Goal: Information Seeking & Learning: Learn about a topic

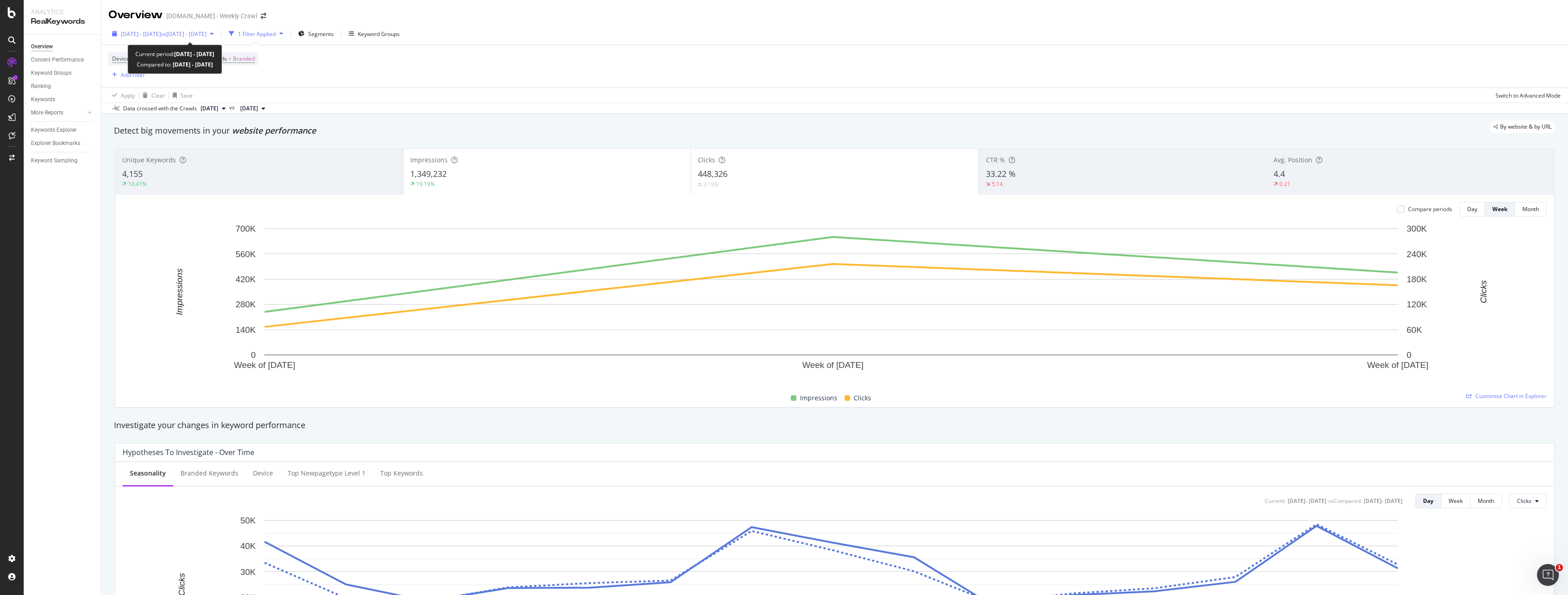
click at [207, 36] on span "vs 2024 Sep. 28th - Oct. 12th" at bounding box center [184, 34] width 46 height 8
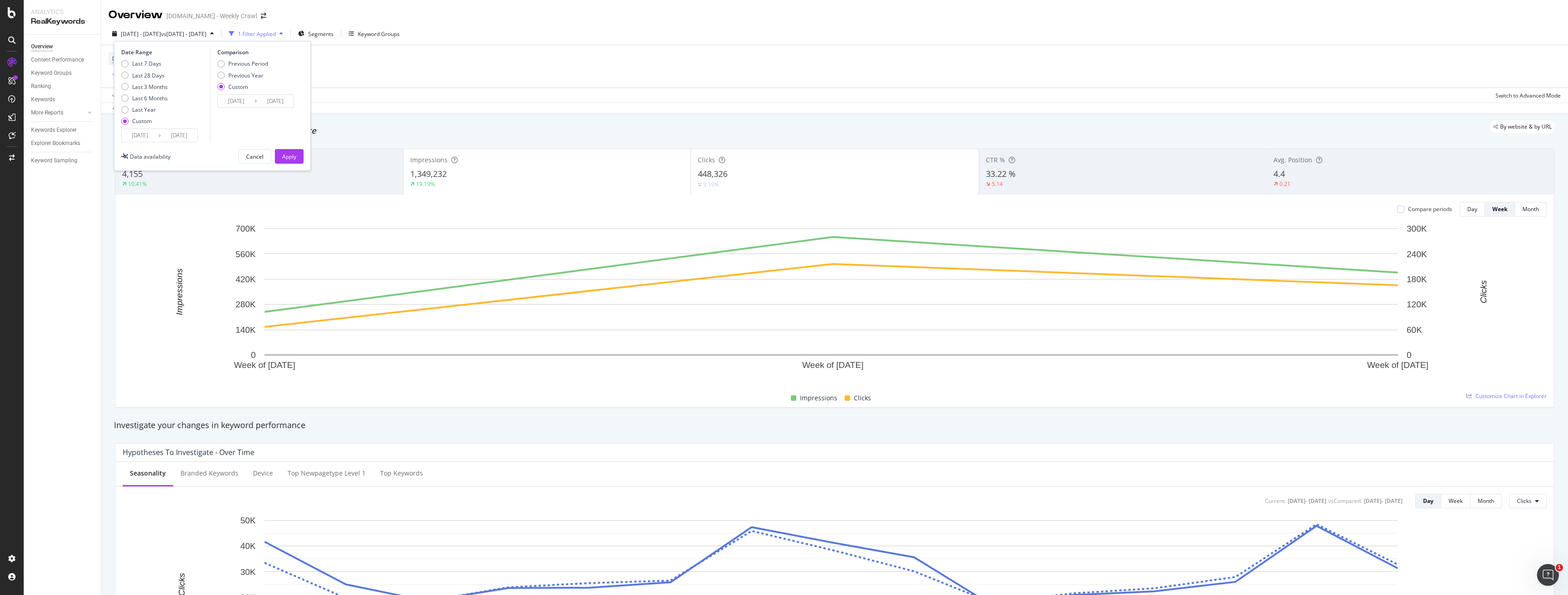
click at [560, 59] on div "Device = All and Country = All and Keywords = Branded Add Filter" at bounding box center [834, 66] width 1453 height 42
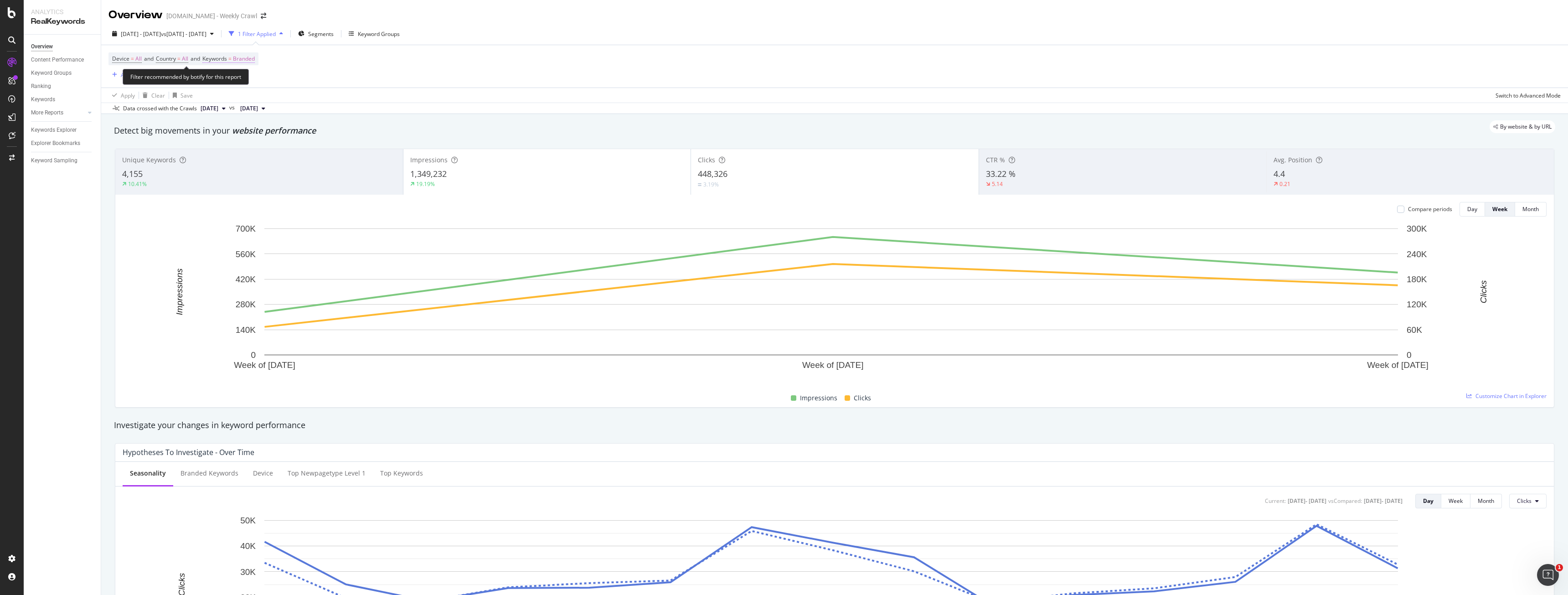
click at [255, 63] on span "Branded" at bounding box center [243, 59] width 22 height 13
click at [239, 84] on span "Branded" at bounding box center [228, 81] width 25 height 8
click at [250, 95] on span "Non-Branded" at bounding box center [270, 98] width 93 height 8
click at [307, 97] on div "Apply" at bounding box center [308, 100] width 14 height 8
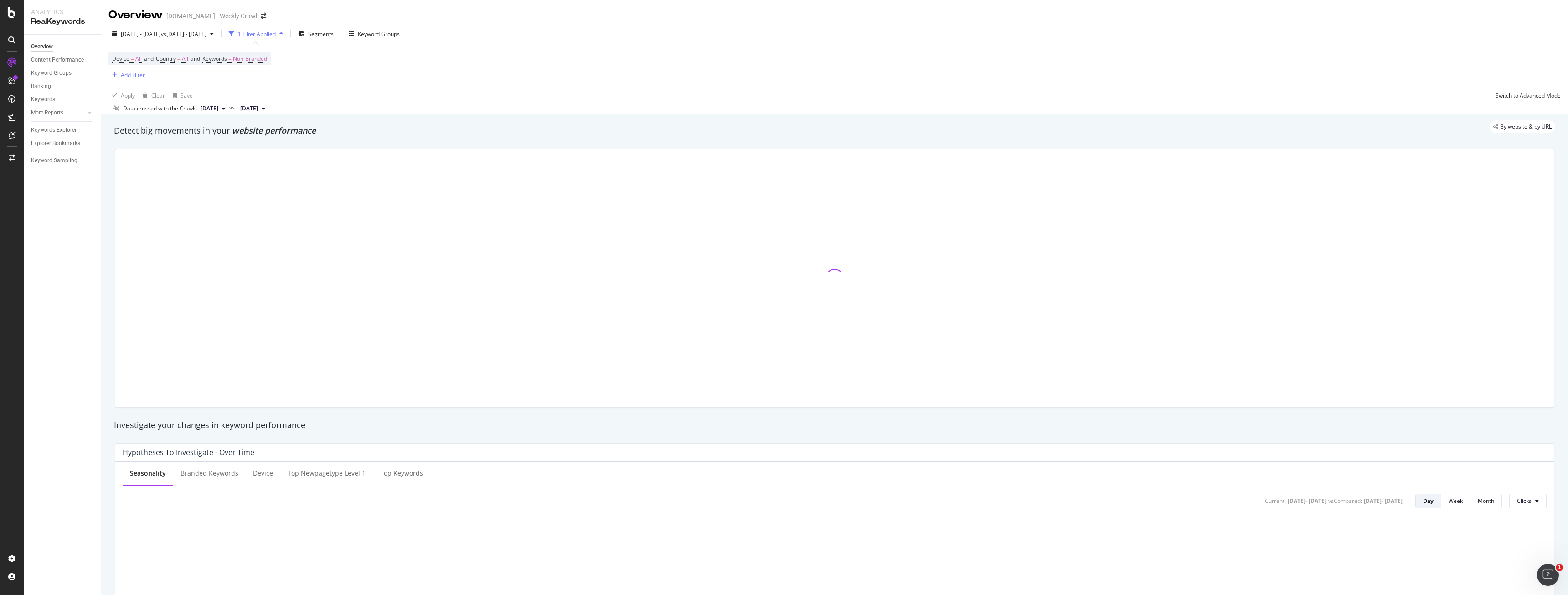
click at [417, 74] on div "Device = All and Country = All and Keywords = Non-Branded Add Filter" at bounding box center [834, 66] width 1453 height 42
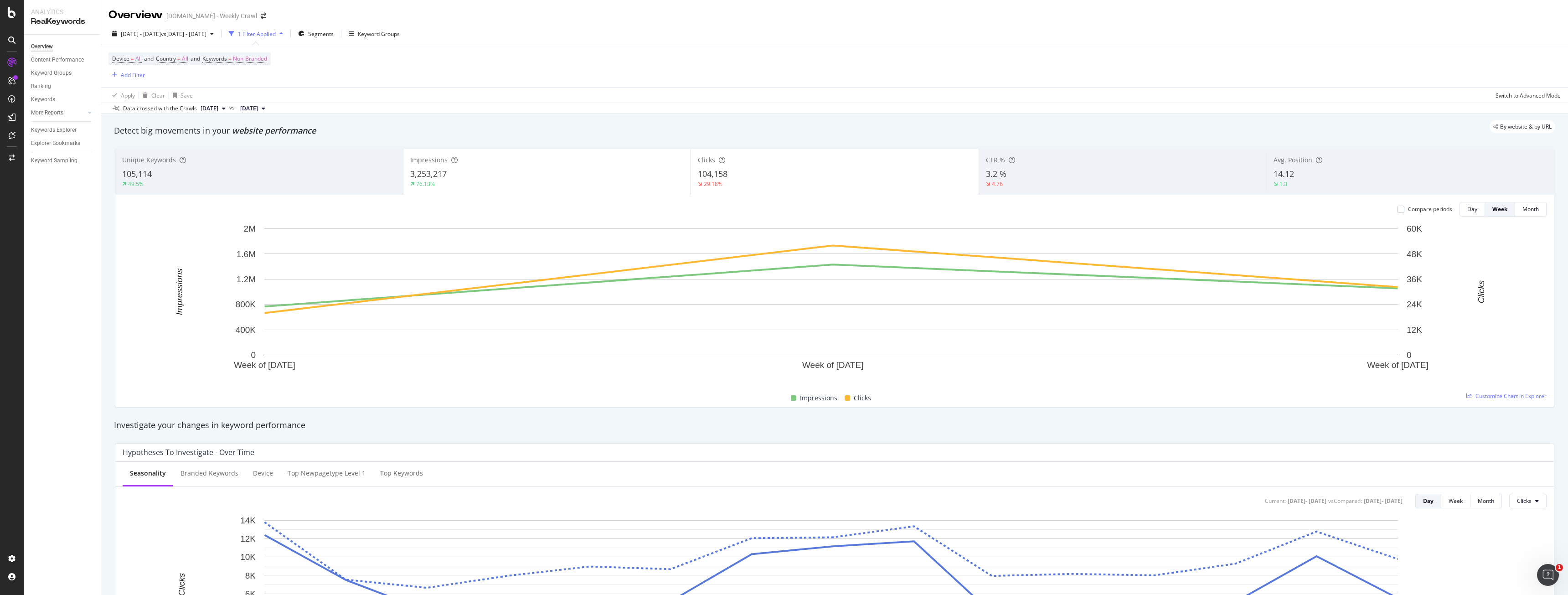
click at [446, 133] on div "By website & by URL" at bounding box center [830, 127] width 1451 height 13
click at [444, 131] on div "By website & by URL" at bounding box center [830, 127] width 1451 height 13
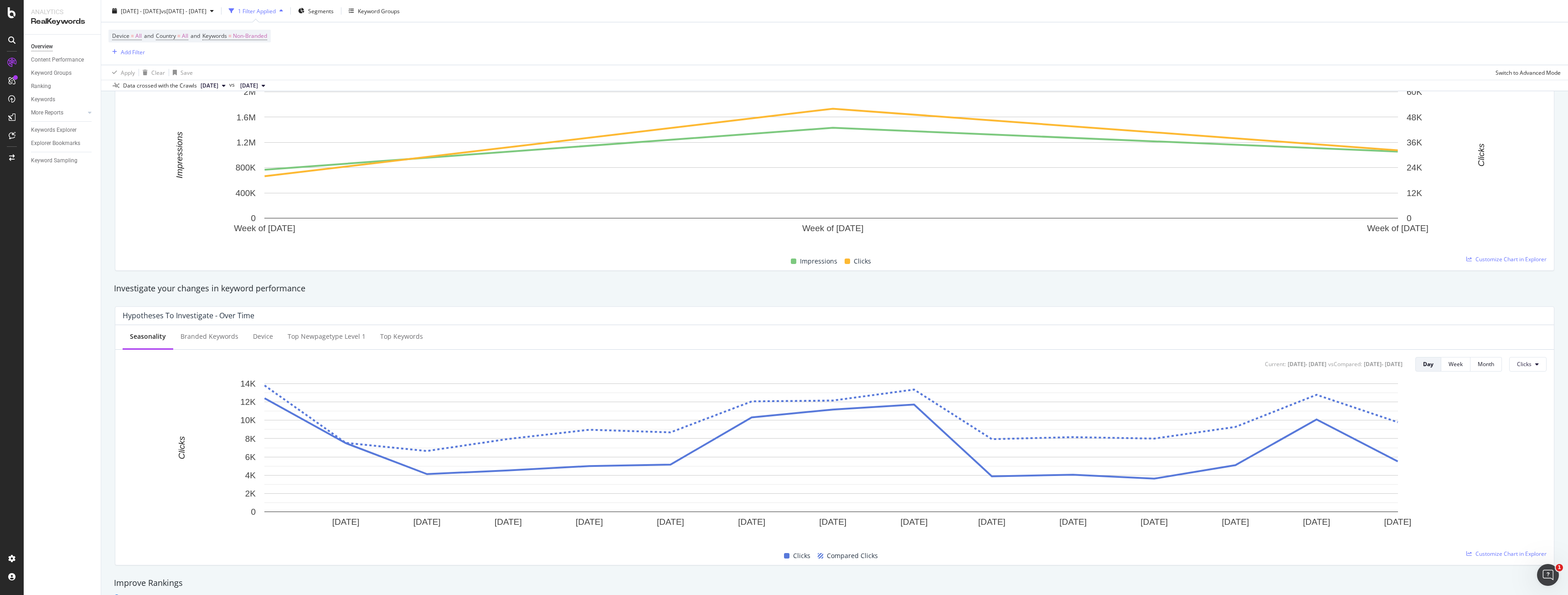
click at [692, 297] on div "Investigate your changes in keyword performance" at bounding box center [835, 289] width 1451 height 21
drag, startPoint x: 692, startPoint y: 297, endPoint x: 658, endPoint y: 288, distance: 35.2
click at [658, 288] on div "Investigate your changes in keyword performance" at bounding box center [834, 289] width 1441 height 12
click at [642, 283] on div "Investigate your changes in keyword performance" at bounding box center [834, 289] width 1441 height 12
drag, startPoint x: 642, startPoint y: 283, endPoint x: 638, endPoint y: 283, distance: 4.0
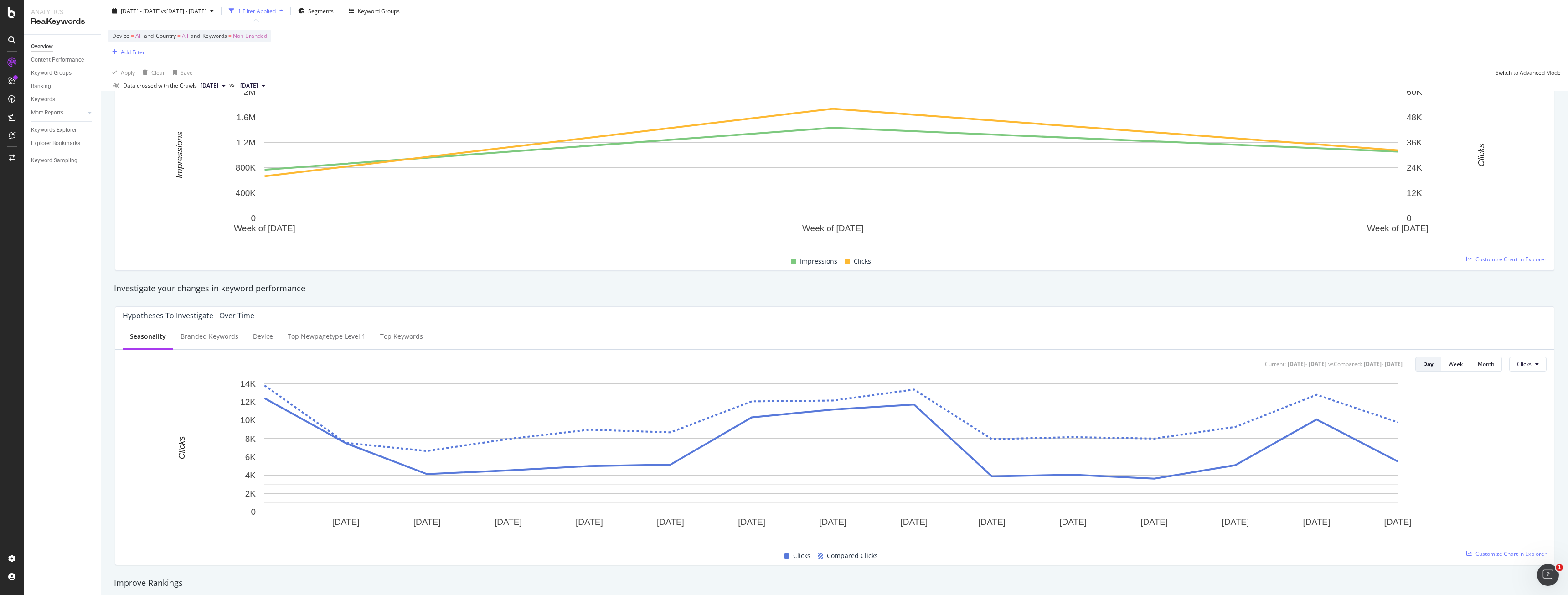
click at [638, 283] on div "Investigate your changes in keyword performance" at bounding box center [834, 289] width 1441 height 12
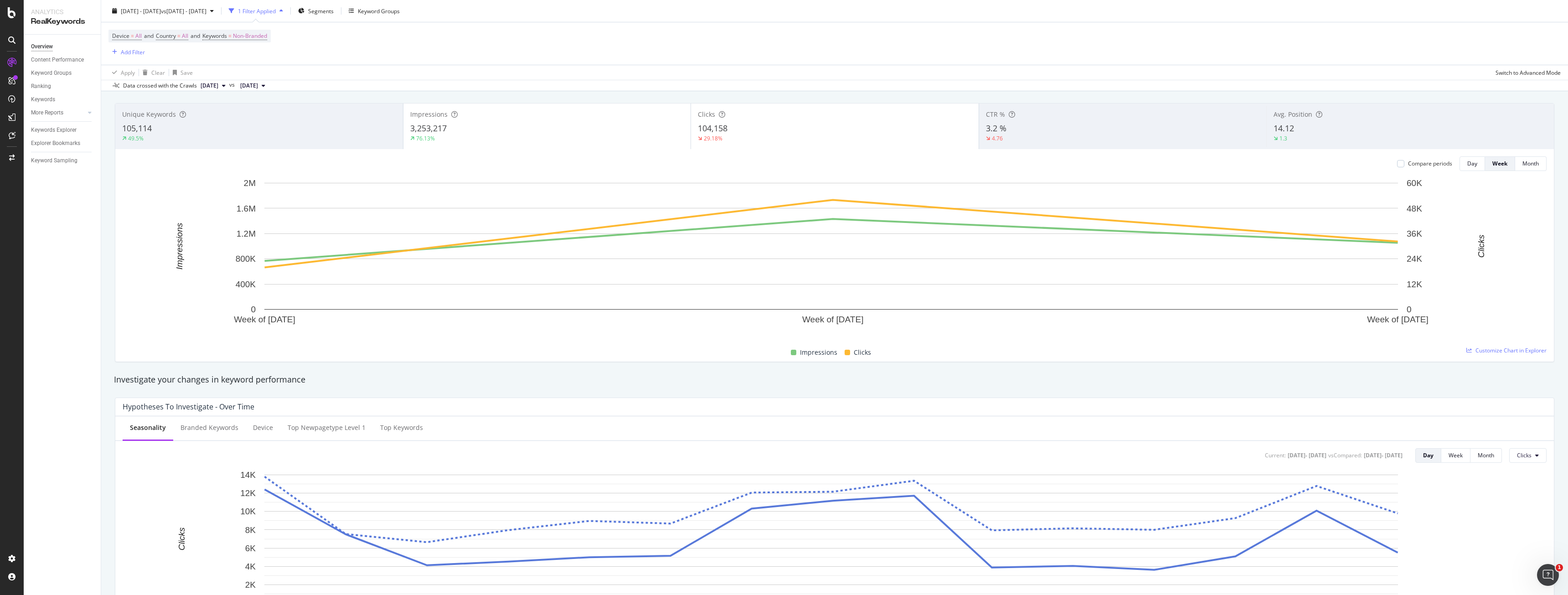
scroll to position [0, 0]
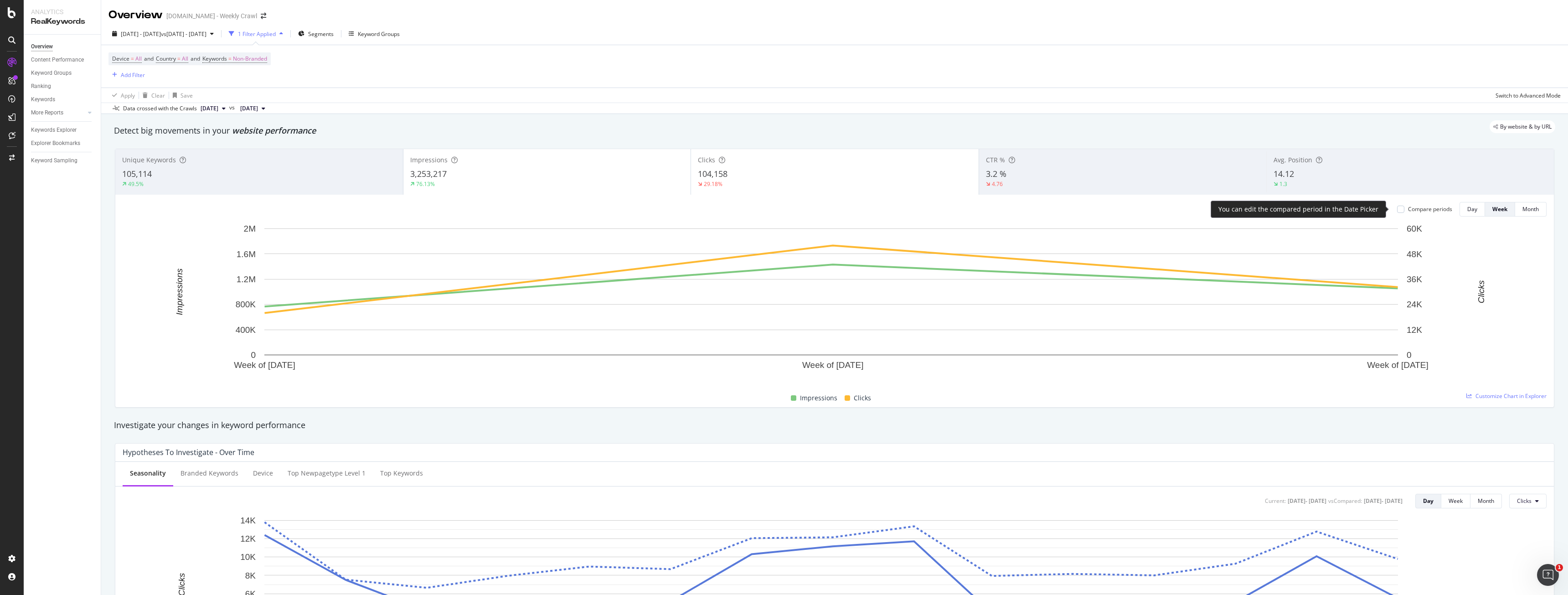
click at [1423, 209] on div "Compare periods" at bounding box center [1430, 209] width 44 height 8
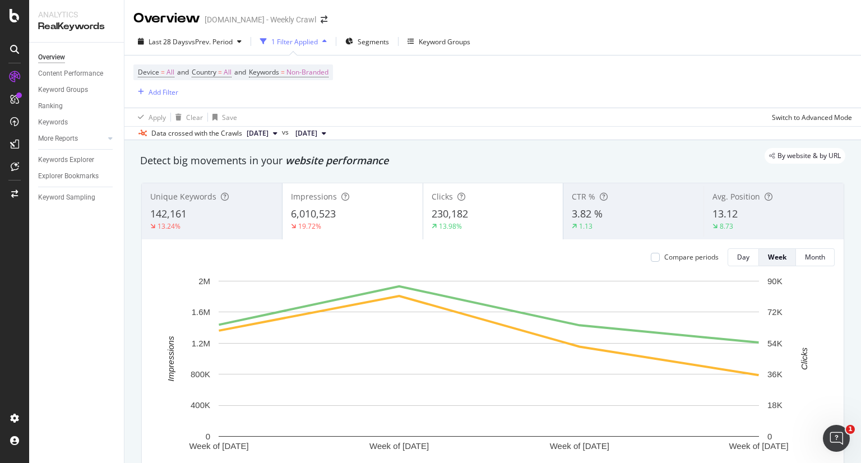
click at [540, 71] on div "Device = All and Country = All and Keywords = Non-Branded Add Filter" at bounding box center [492, 81] width 719 height 52
click at [113, 252] on div "Overview Content Performance Keyword Groups Ranking Keywords More Reports Count…" at bounding box center [76, 253] width 95 height 420
click at [108, 248] on div "Overview Content Performance Keyword Groups Ranking Keywords More Reports Count…" at bounding box center [76, 253] width 95 height 420
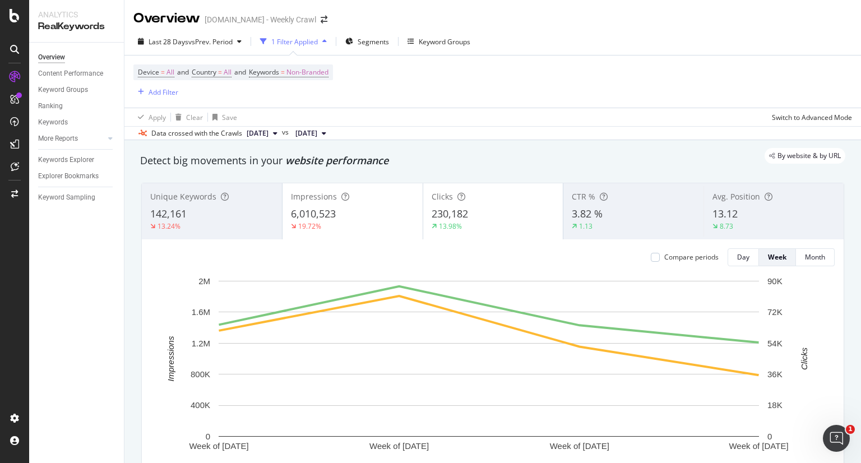
click at [99, 232] on div "Overview Content Performance Keyword Groups Ranking Keywords More Reports Count…" at bounding box center [76, 253] width 95 height 420
click at [95, 226] on div "Overview Content Performance Keyword Groups Ranking Keywords More Reports Count…" at bounding box center [76, 253] width 95 height 420
click at [94, 225] on div "Overview Content Performance Keyword Groups Ranking Keywords More Reports Count…" at bounding box center [76, 253] width 95 height 420
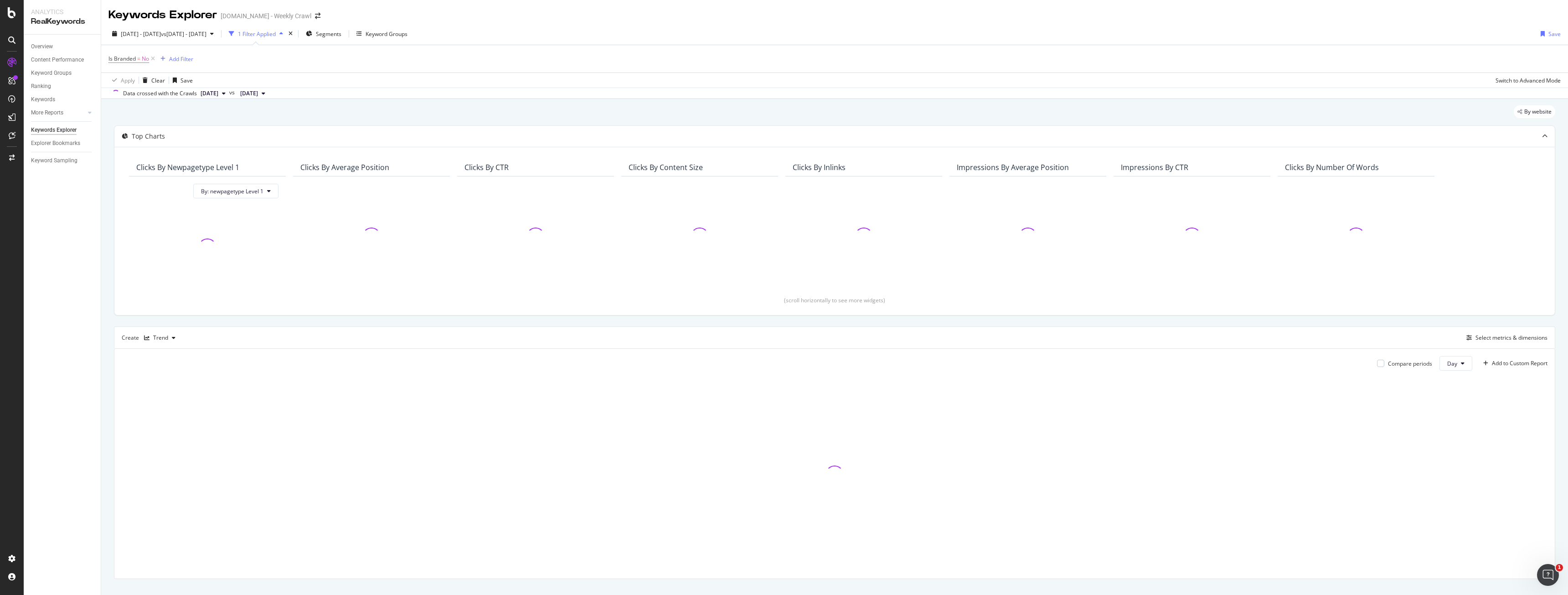
click at [796, 99] on div "2025 Sep. 27th - Oct. 11th vs 2024 Sep. 28th - Oct. 12th 1 Filter Applied Segme…" at bounding box center [834, 61] width 1467 height 77
click at [795, 107] on div "By website" at bounding box center [834, 115] width 1441 height 20
click at [782, 64] on div "Is Branded = No Add Filter" at bounding box center [834, 59] width 1453 height 28
click at [786, 30] on div "2025 Sep. 27th - Oct. 11th vs 2024 Sep. 28th - Oct. 12th 1 Filter Applied Segme…" at bounding box center [834, 36] width 1467 height 18
click at [785, 59] on div "Is Branded = No Add Filter" at bounding box center [834, 59] width 1453 height 28
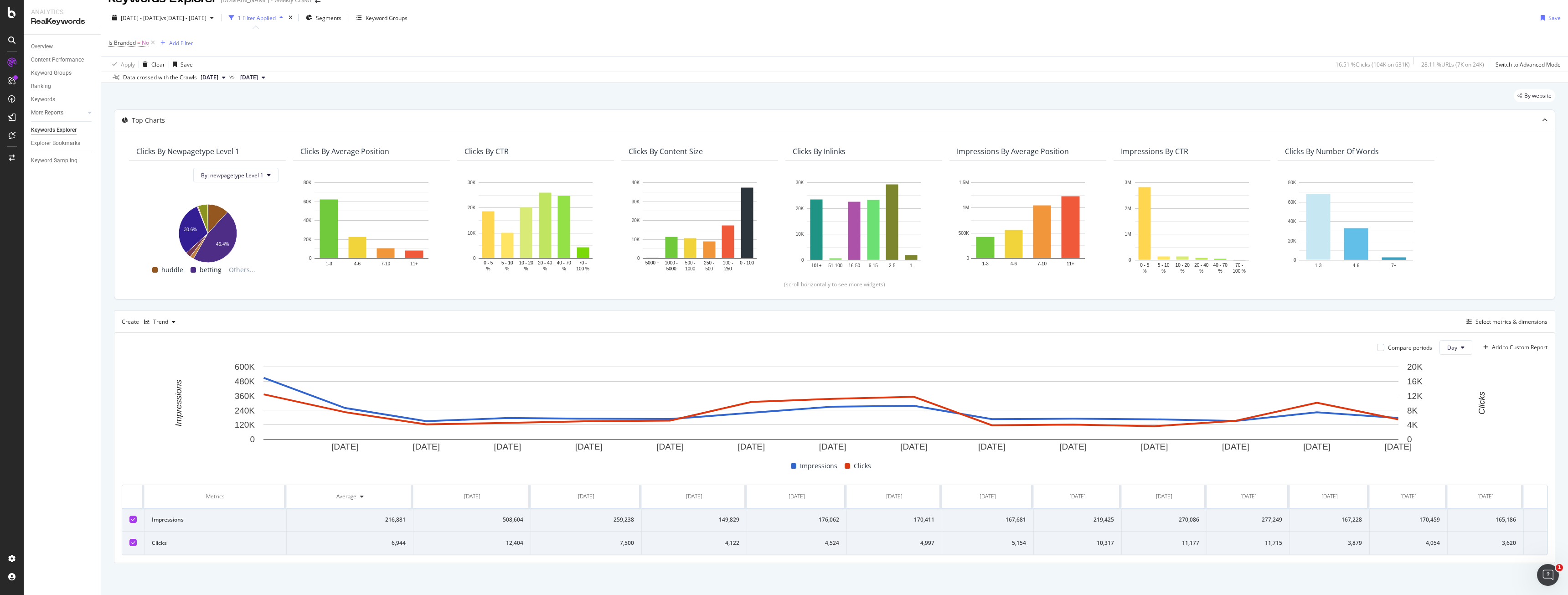
scroll to position [20, 0]
click at [1514, 318] on div "Select metrics & dimensions" at bounding box center [1511, 322] width 72 height 8
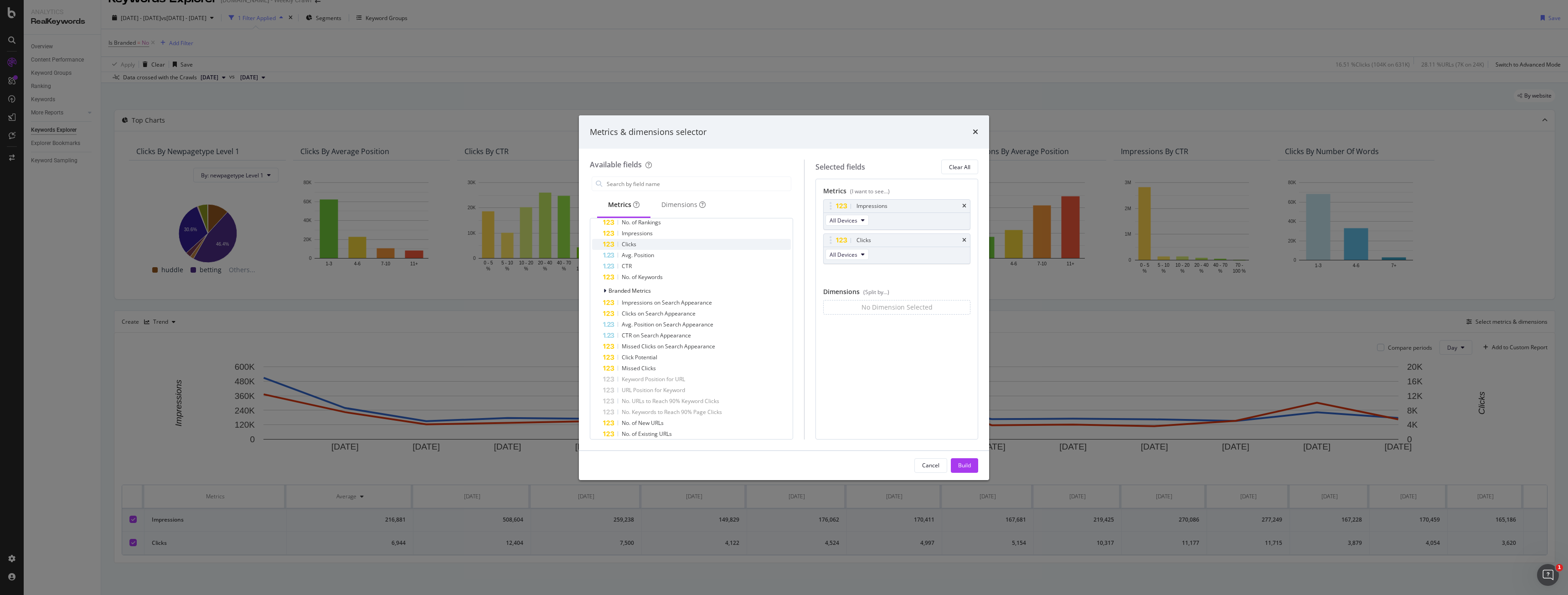
scroll to position [91, 0]
click at [604, 291] on icon "modal" at bounding box center [604, 291] width 2 height 6
click at [604, 291] on icon "modal" at bounding box center [605, 291] width 3 height 6
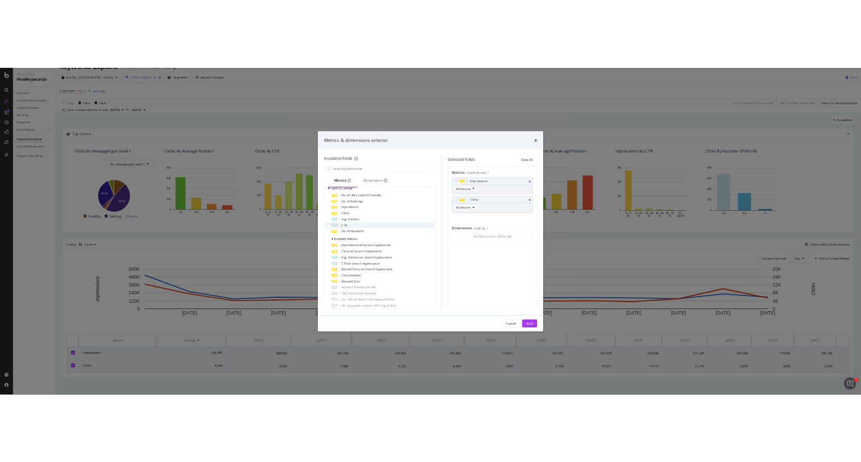
scroll to position [0, 0]
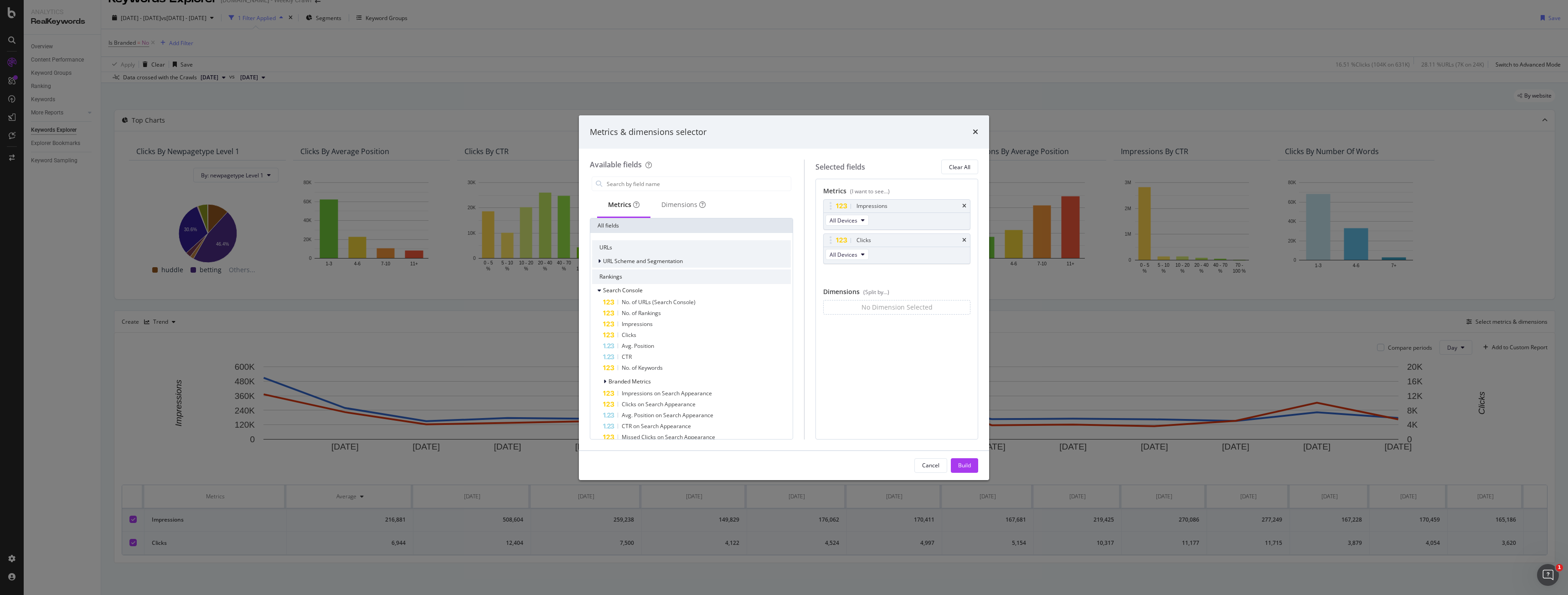
click at [605, 265] on span "URL Scheme and Segmentation" at bounding box center [643, 261] width 80 height 8
click at [603, 265] on span "URL Scheme and Segmentation" at bounding box center [643, 261] width 80 height 8
click at [1126, 133] on div "Metrics & dimensions selector Available fields Metrics Dimensions All fields UR…" at bounding box center [784, 297] width 1568 height 595
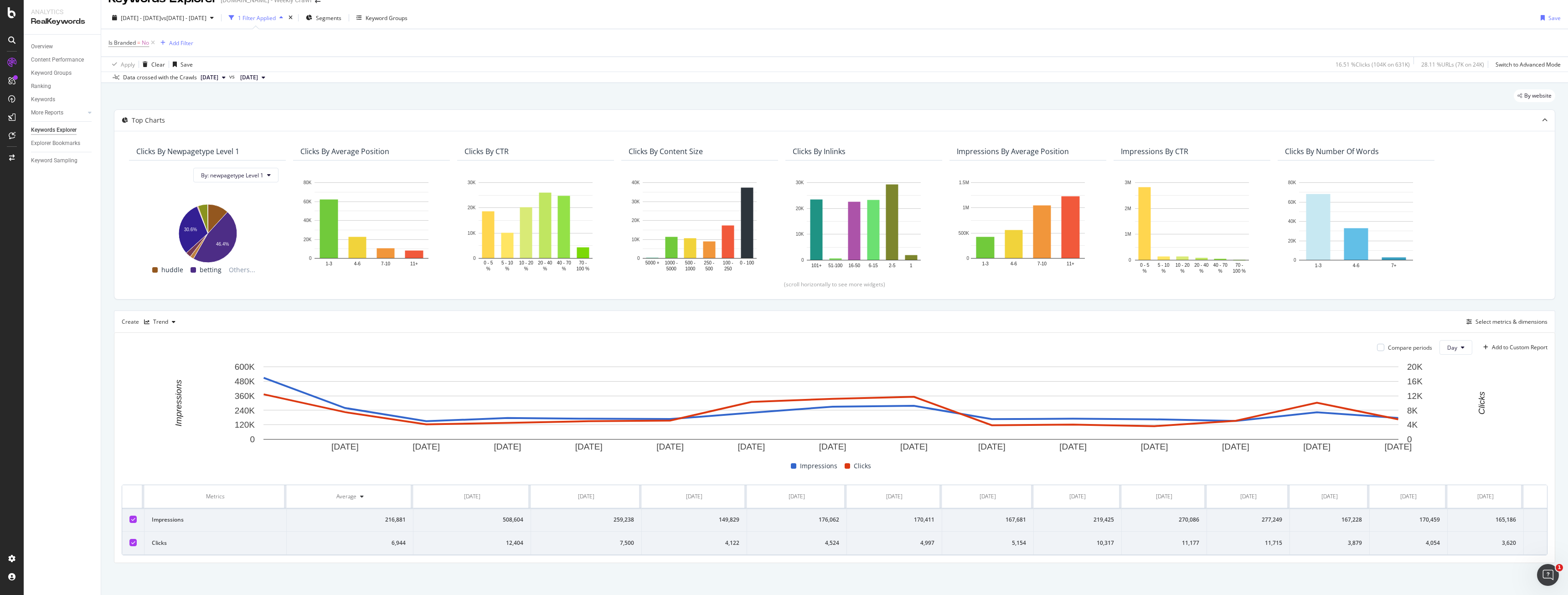
click at [939, 72] on div "Data crossed with the Crawls 2025 Oct. 6th vs 2024 Oct. 3rd" at bounding box center [834, 77] width 1467 height 11
click at [906, 90] on div "By website" at bounding box center [834, 99] width 1441 height 20
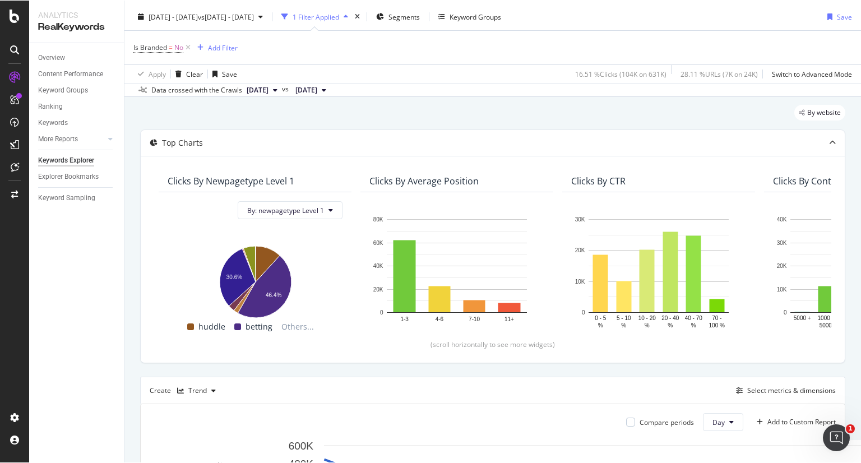
scroll to position [24, 0]
